Goal: Transaction & Acquisition: Purchase product/service

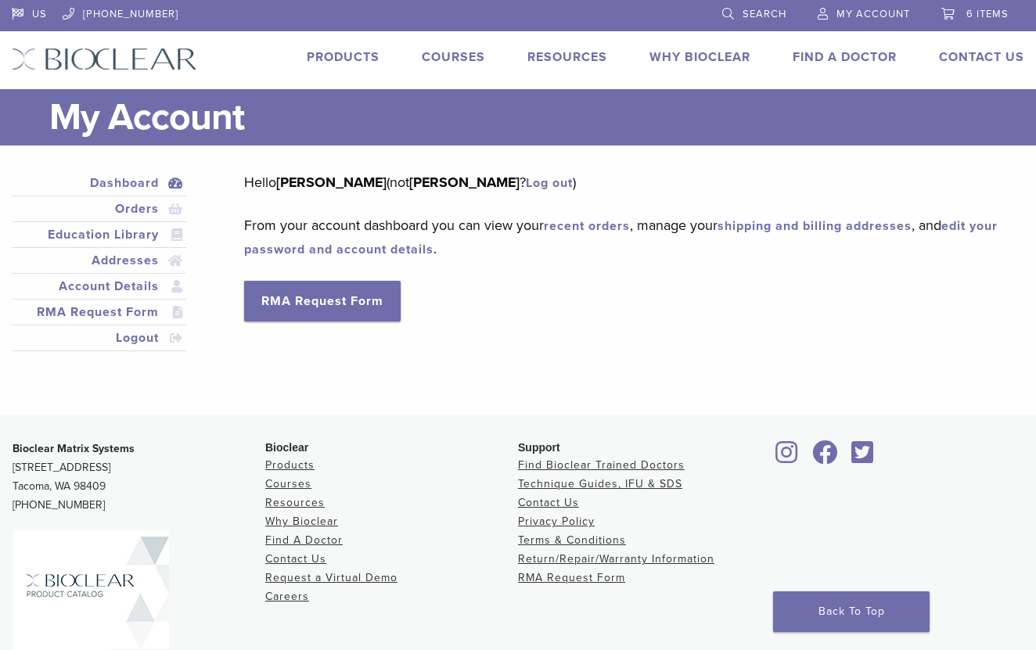
click at [972, 22] on link "6 items" at bounding box center [974, 11] width 67 height 23
click at [975, 16] on span "6 items" at bounding box center [987, 14] width 42 height 13
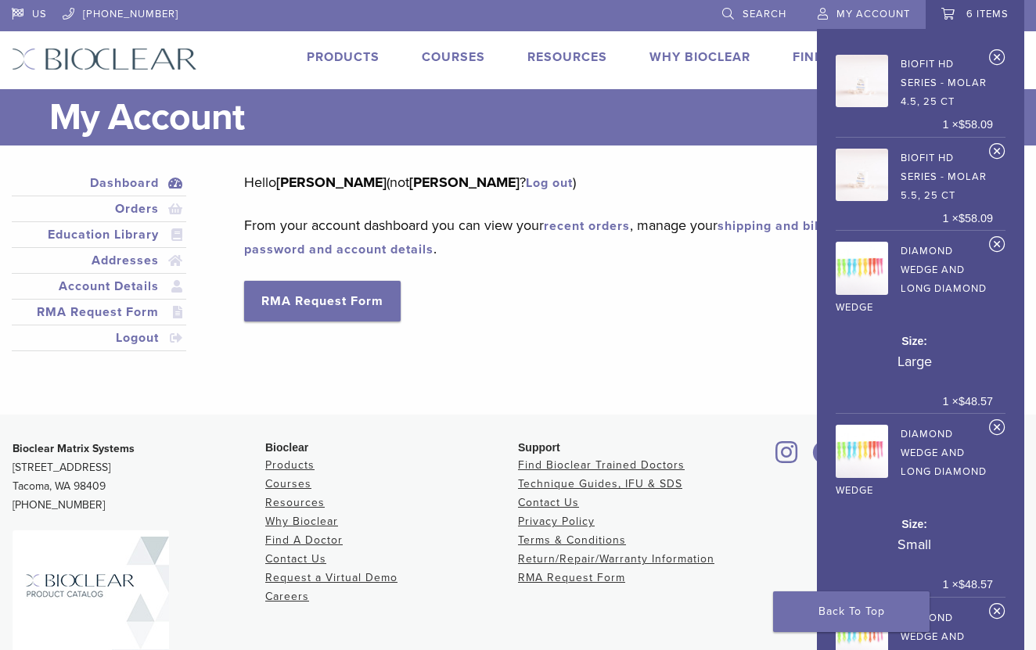
scroll to position [308, 0]
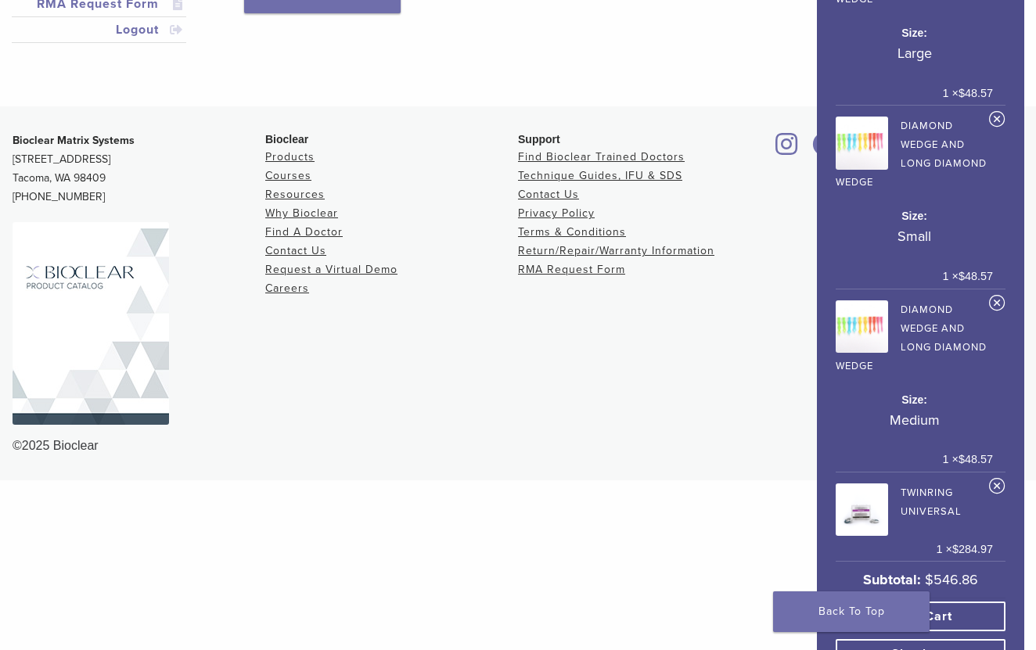
click at [927, 602] on link "View cart" at bounding box center [921, 617] width 170 height 30
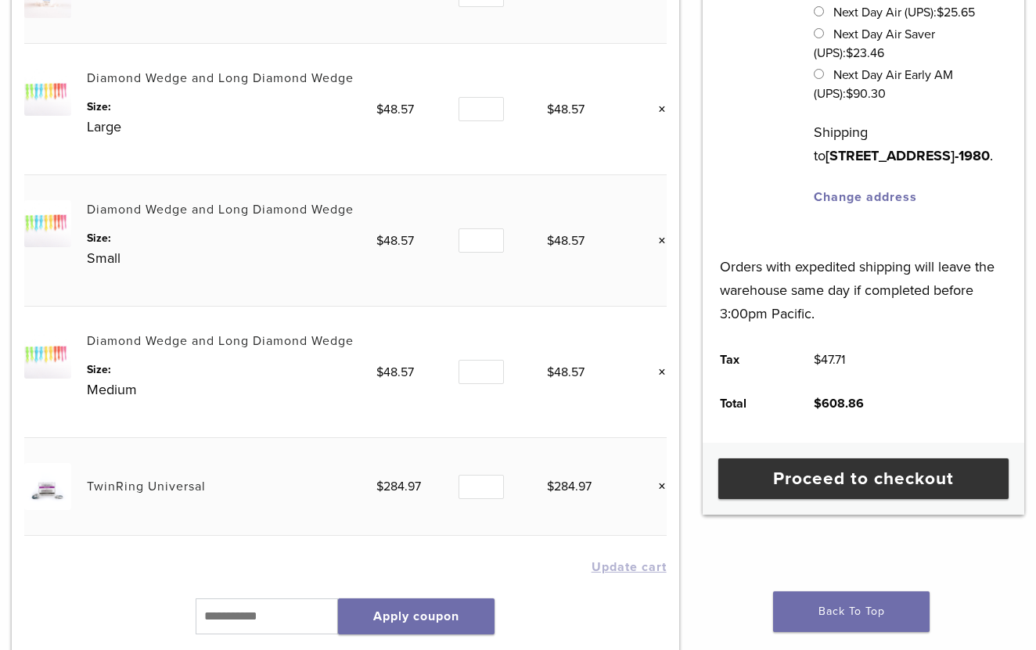
scroll to position [549, 0]
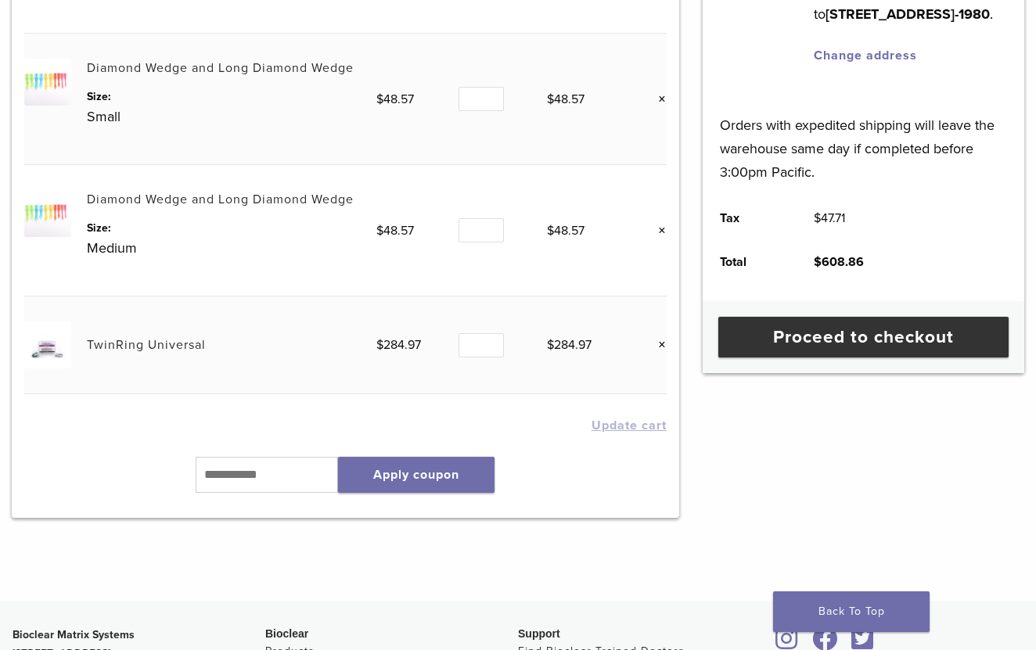
click at [847, 240] on td "$ 47.71" at bounding box center [829, 218] width 67 height 44
click at [833, 226] on bdi "$ 47.71" at bounding box center [829, 218] width 31 height 16
copy bdi "47.71"
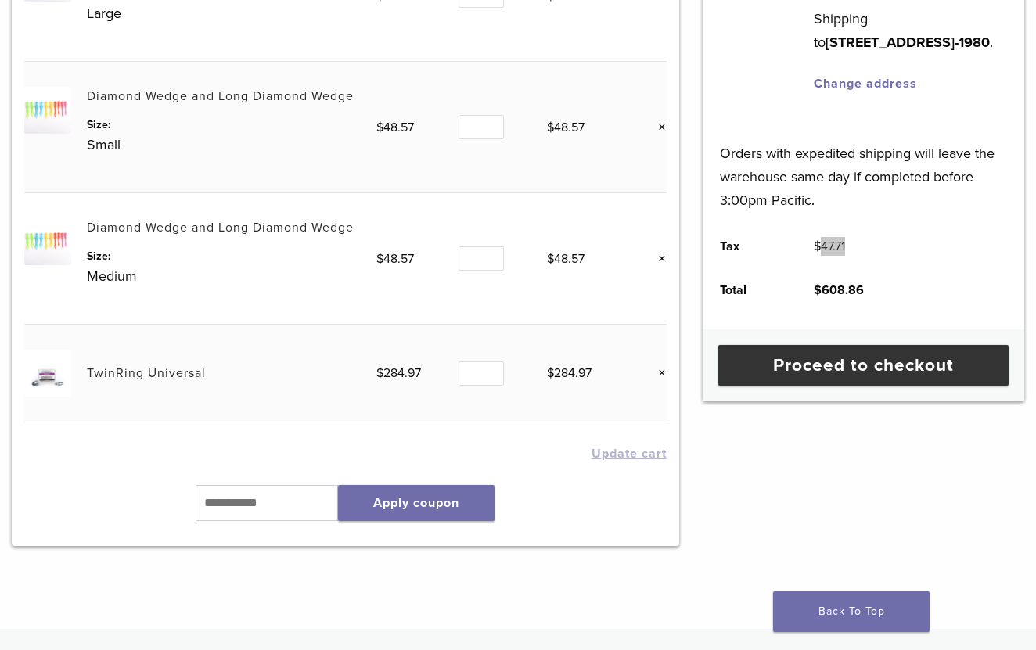
scroll to position [548, 0]
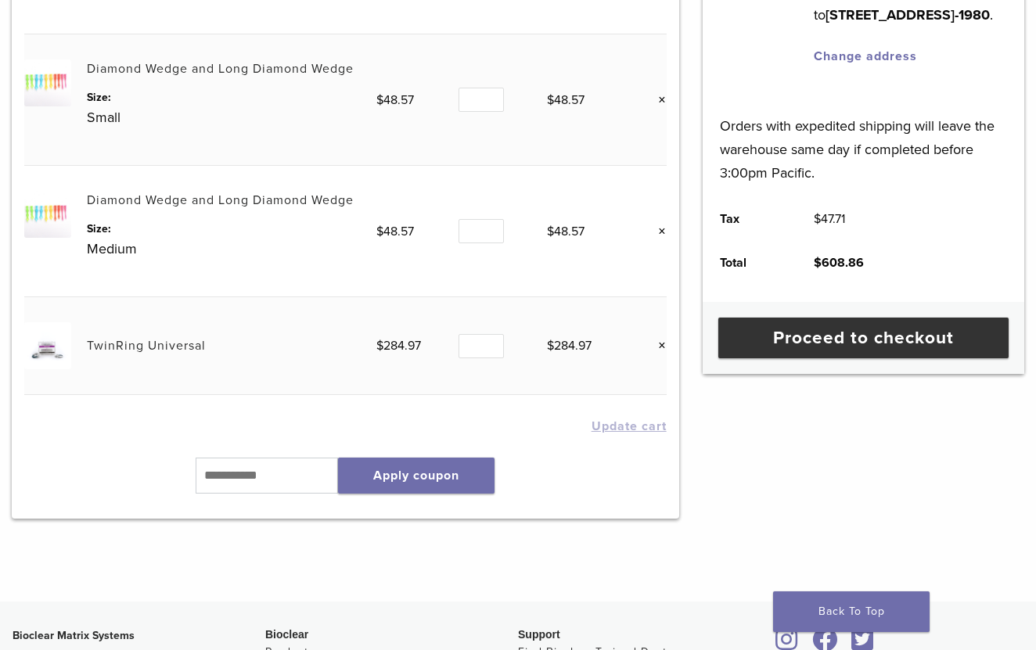
click at [786, 374] on div "Proceed to checkout" at bounding box center [864, 338] width 322 height 72
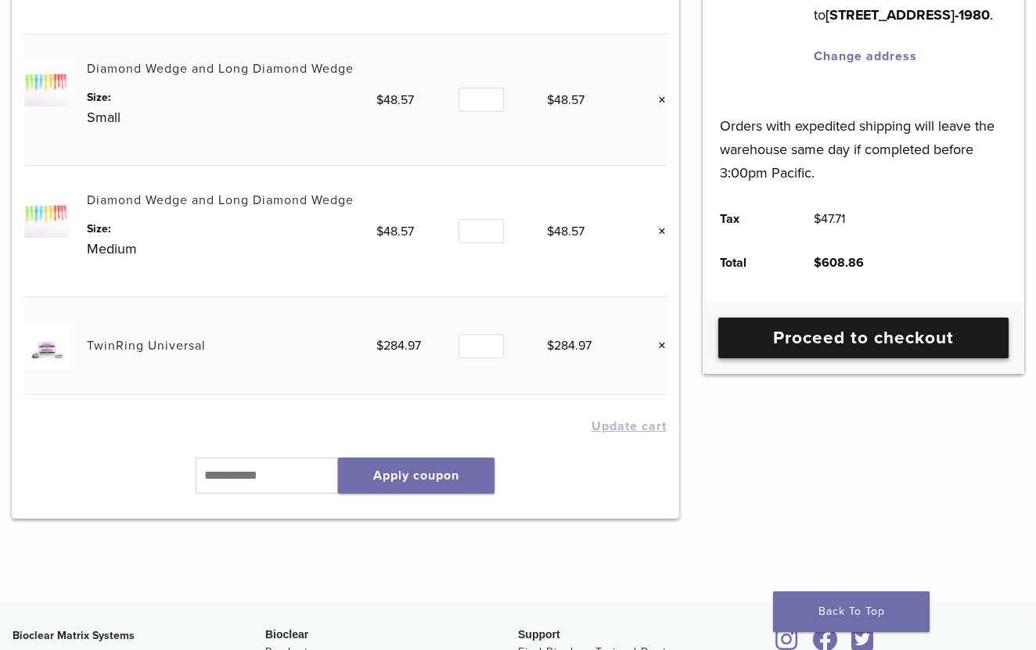
click at [796, 354] on link "Proceed to checkout" at bounding box center [863, 338] width 290 height 41
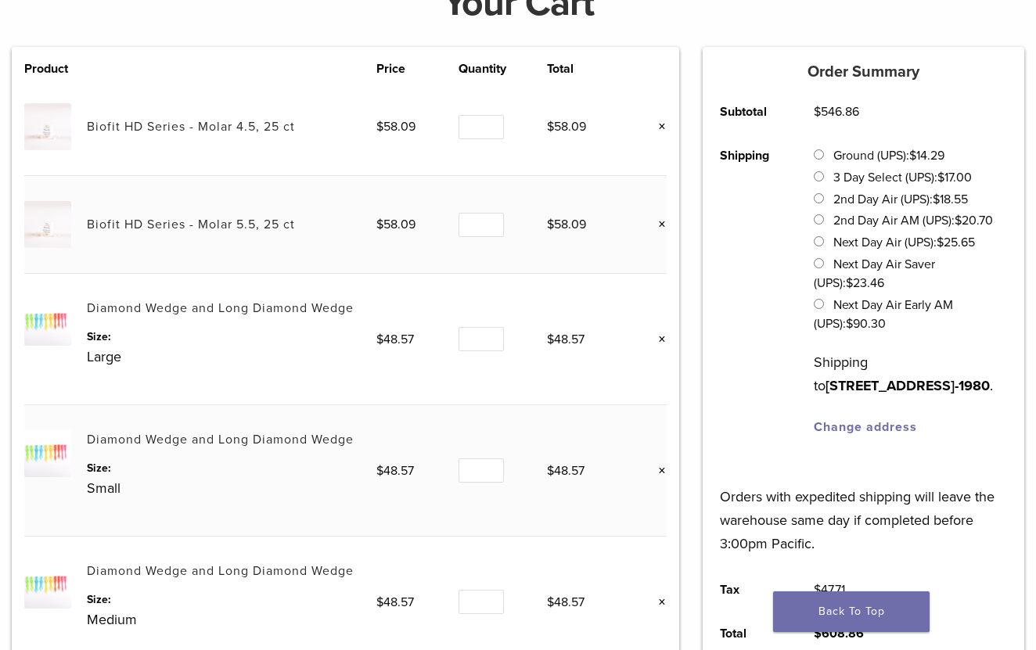
scroll to position [161, 0]
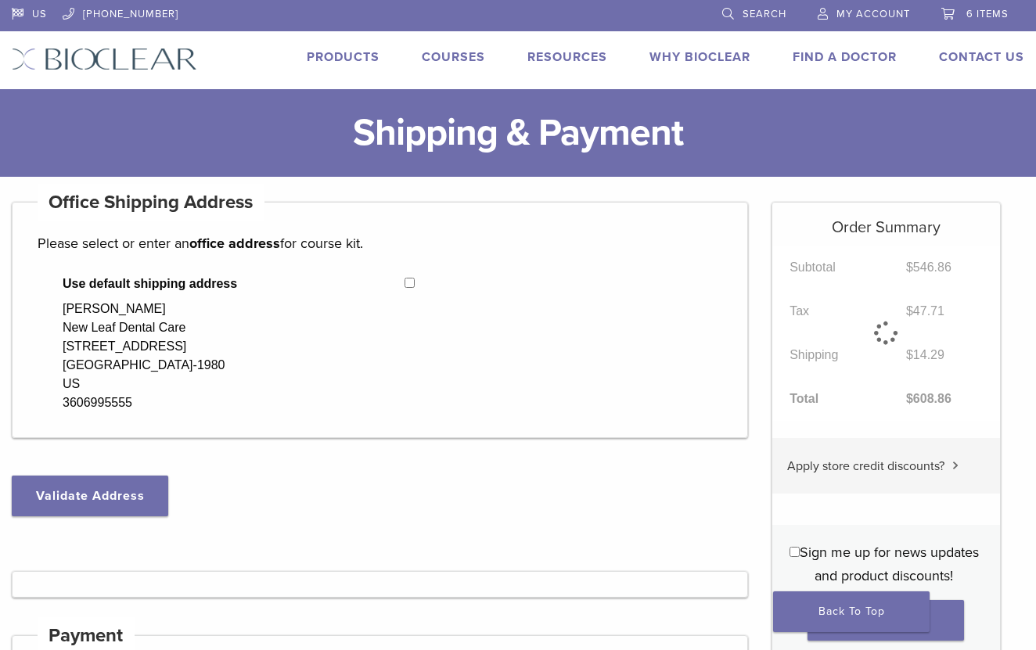
select select "**"
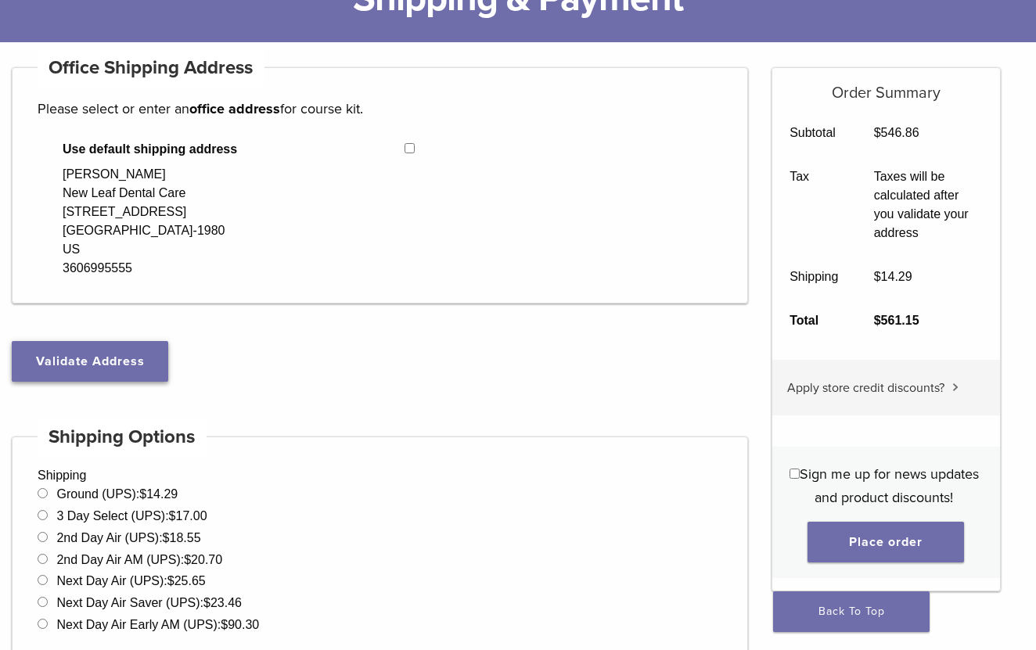
click at [142, 343] on button "Validate Address" at bounding box center [90, 361] width 156 height 41
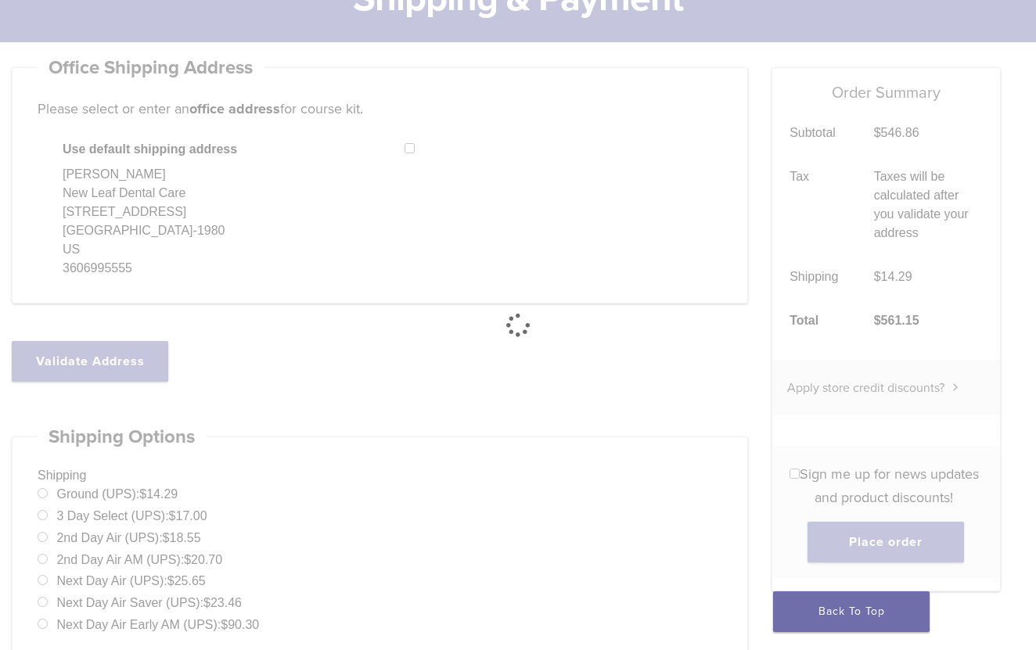
select select "**"
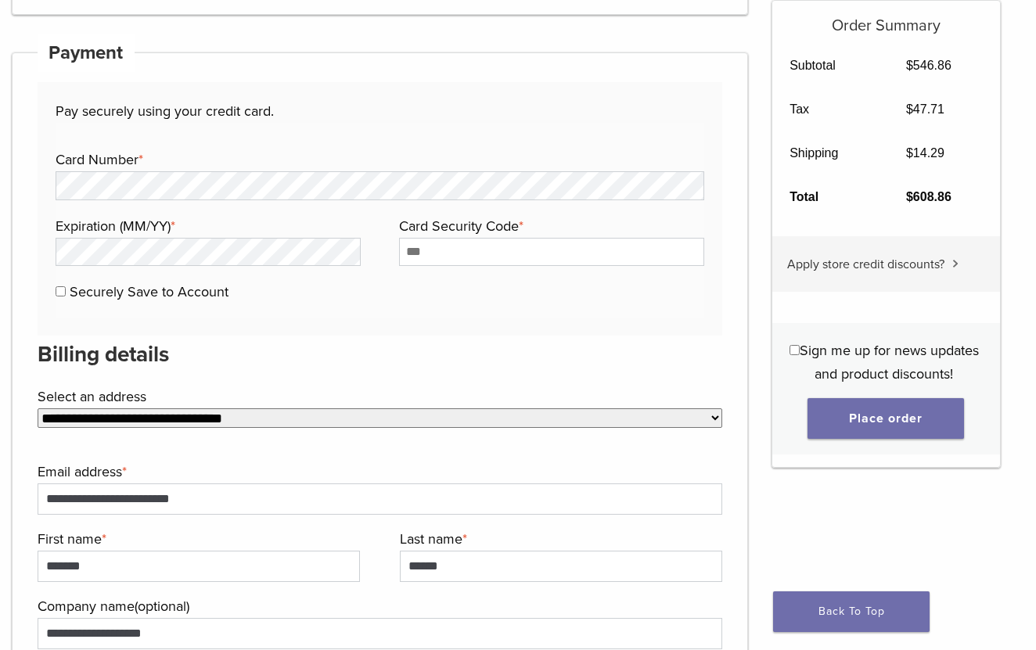
scroll to position [871, 0]
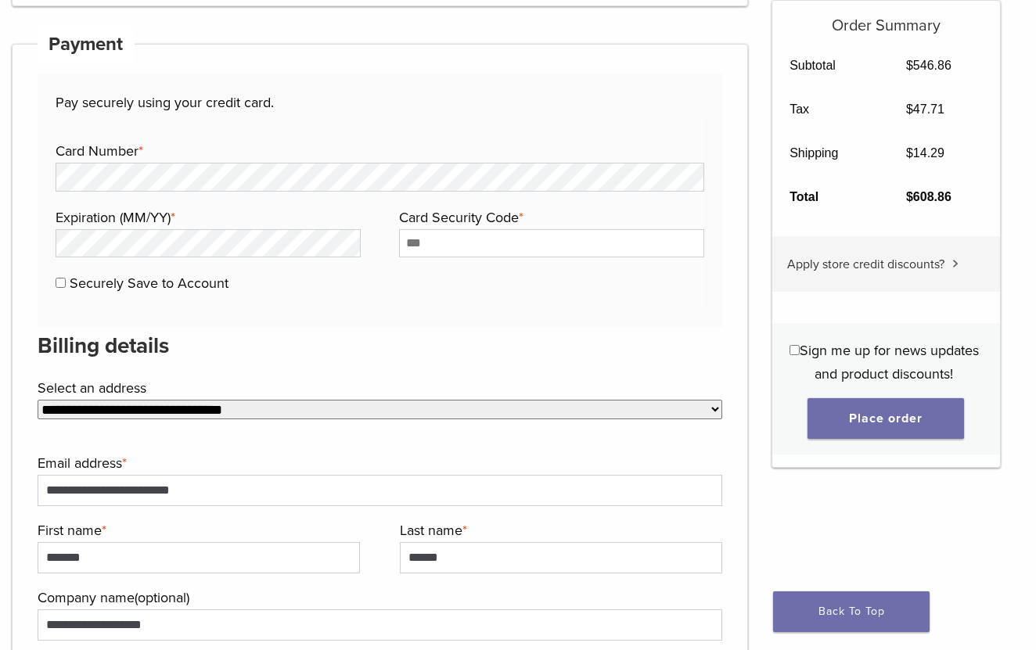
click at [405, 418] on select "**********" at bounding box center [380, 410] width 685 height 20
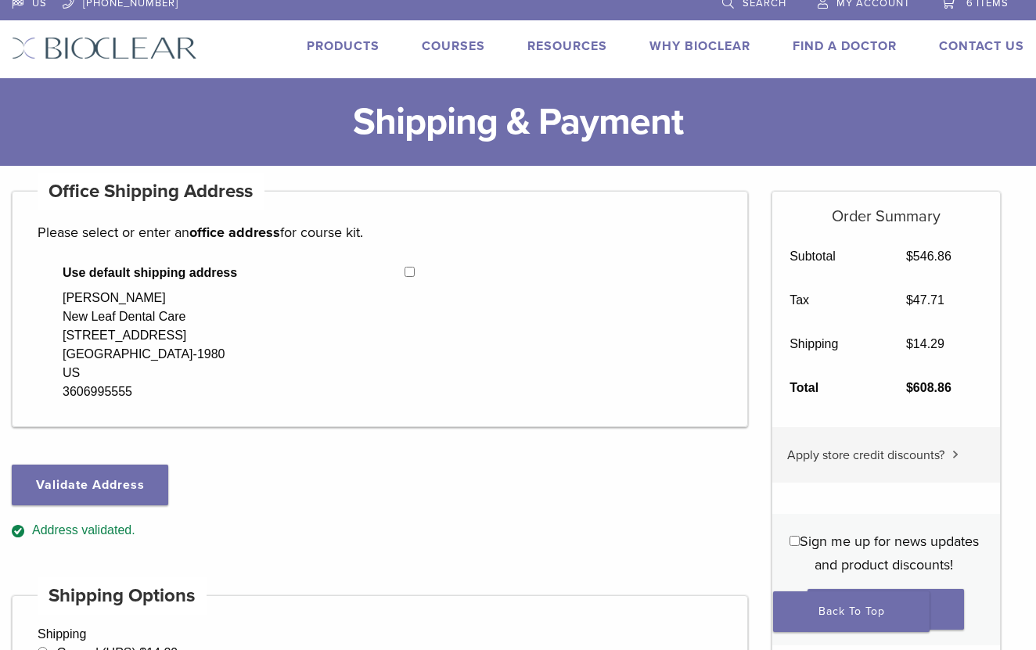
scroll to position [0, 0]
